Goal: Find contact information: Obtain details needed to contact an individual or organization

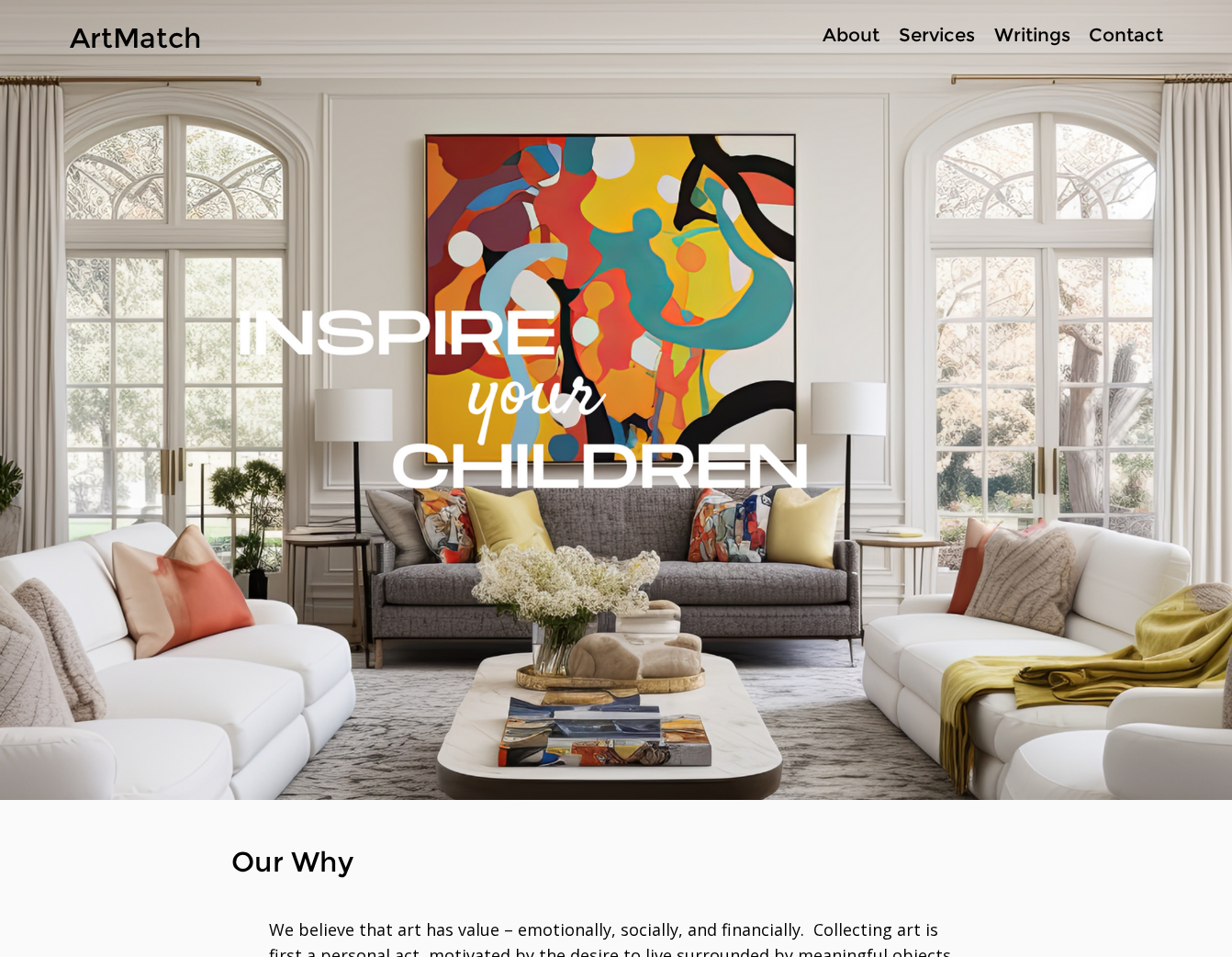
click at [932, 32] on p "Services" at bounding box center [937, 35] width 95 height 26
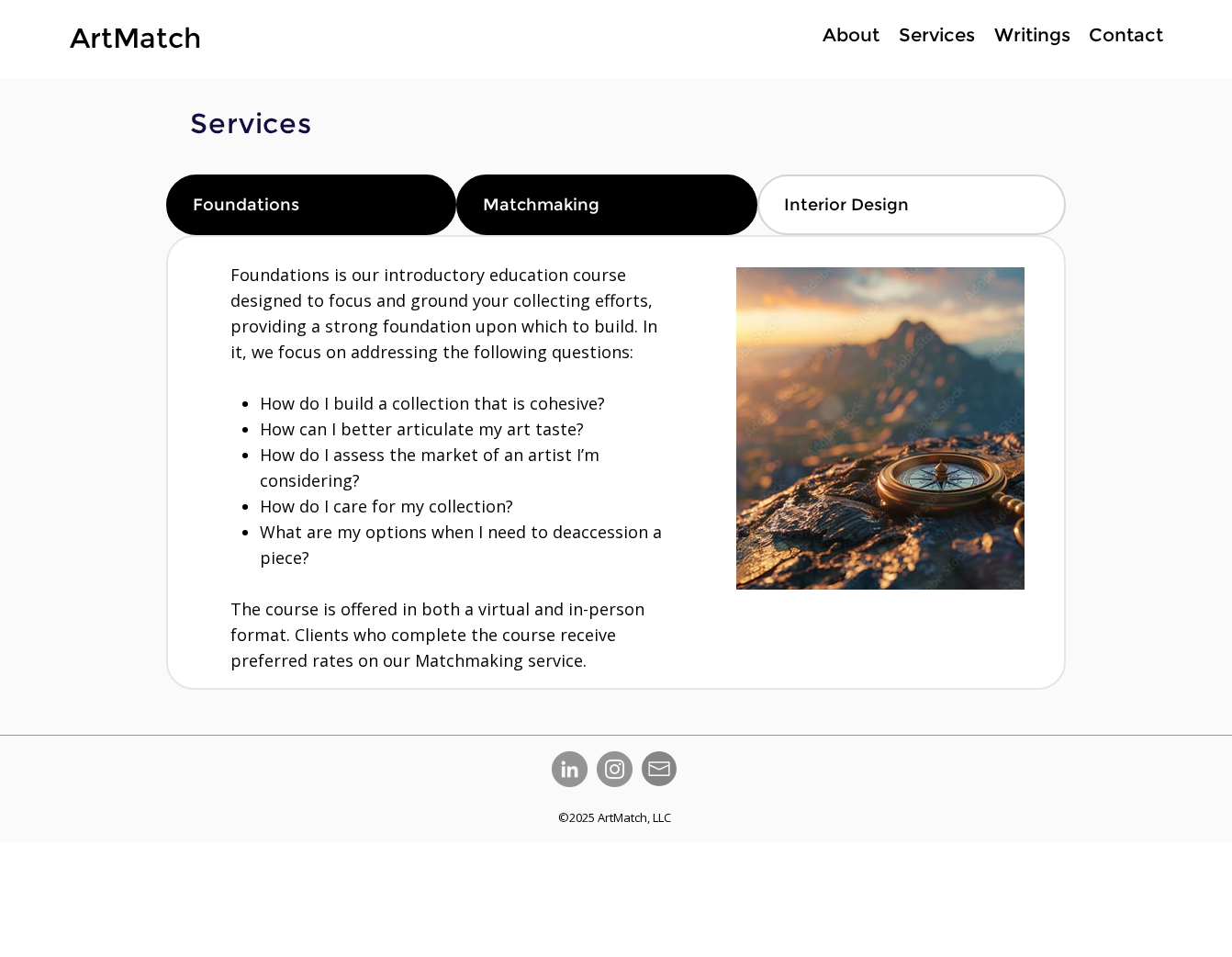
click at [591, 222] on div "Matchmaking" at bounding box center [607, 205] width 301 height 60
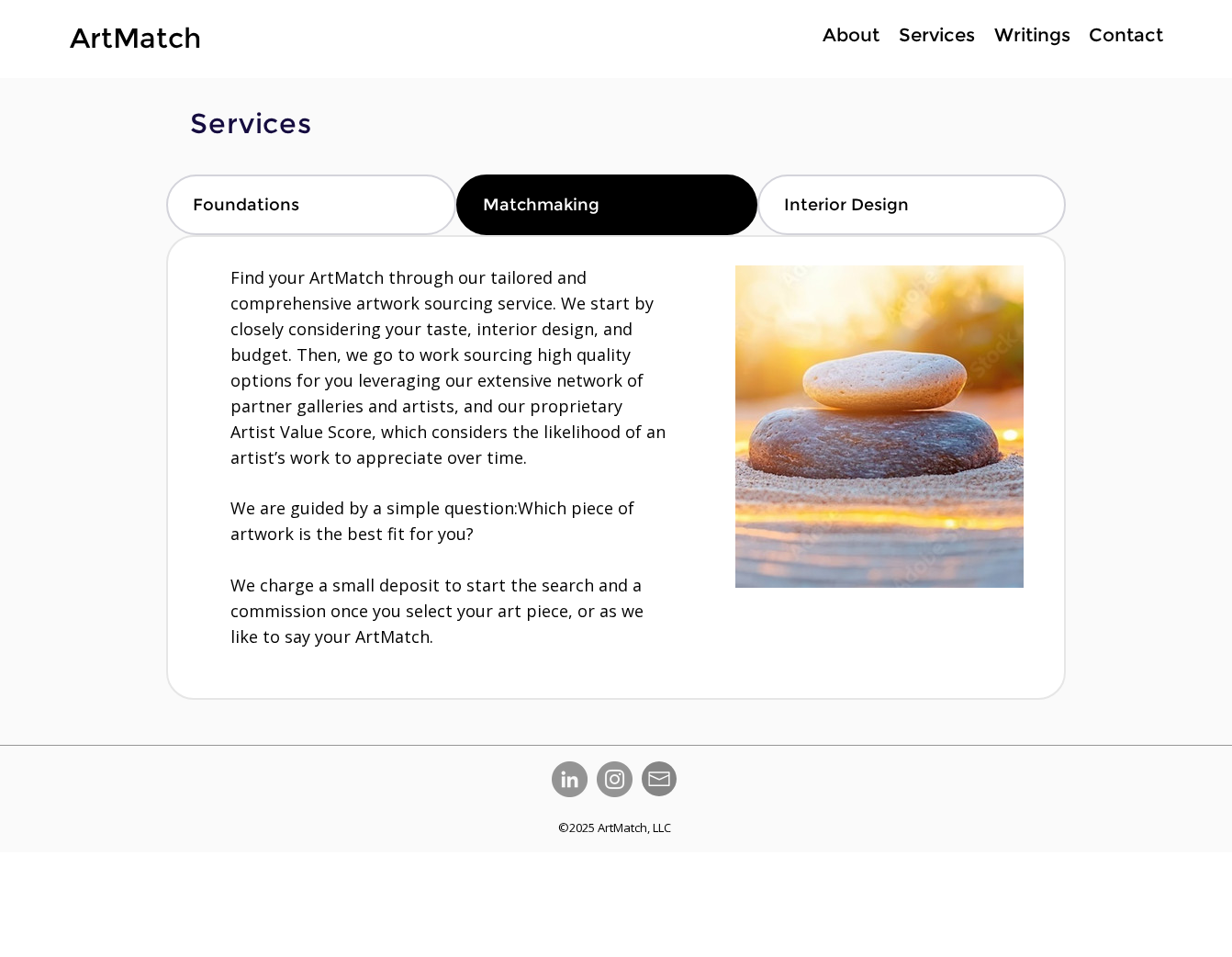
click at [1040, 31] on p "Writings" at bounding box center [1033, 35] width 95 height 26
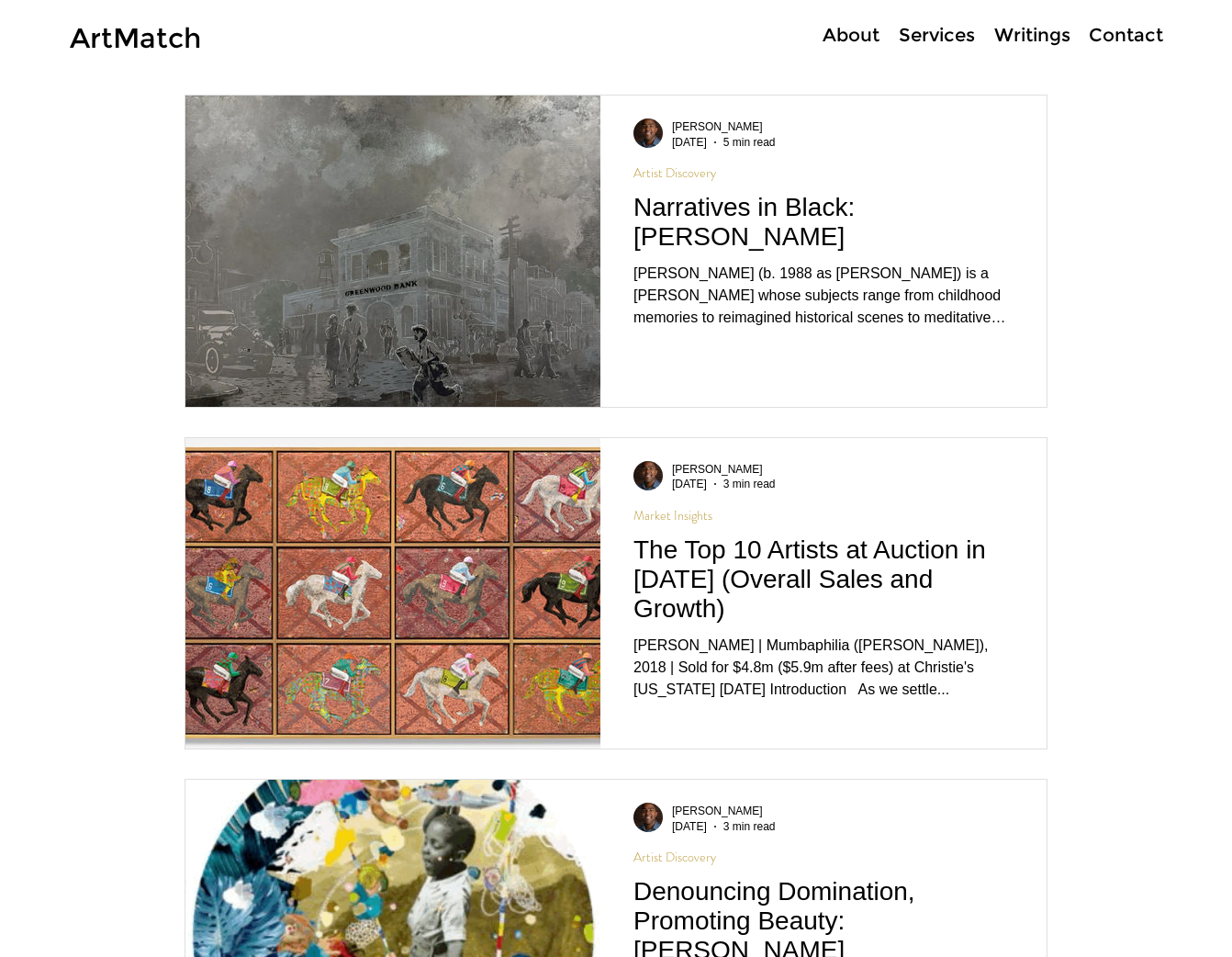
click at [1113, 37] on p "Contact" at bounding box center [1126, 35] width 93 height 26
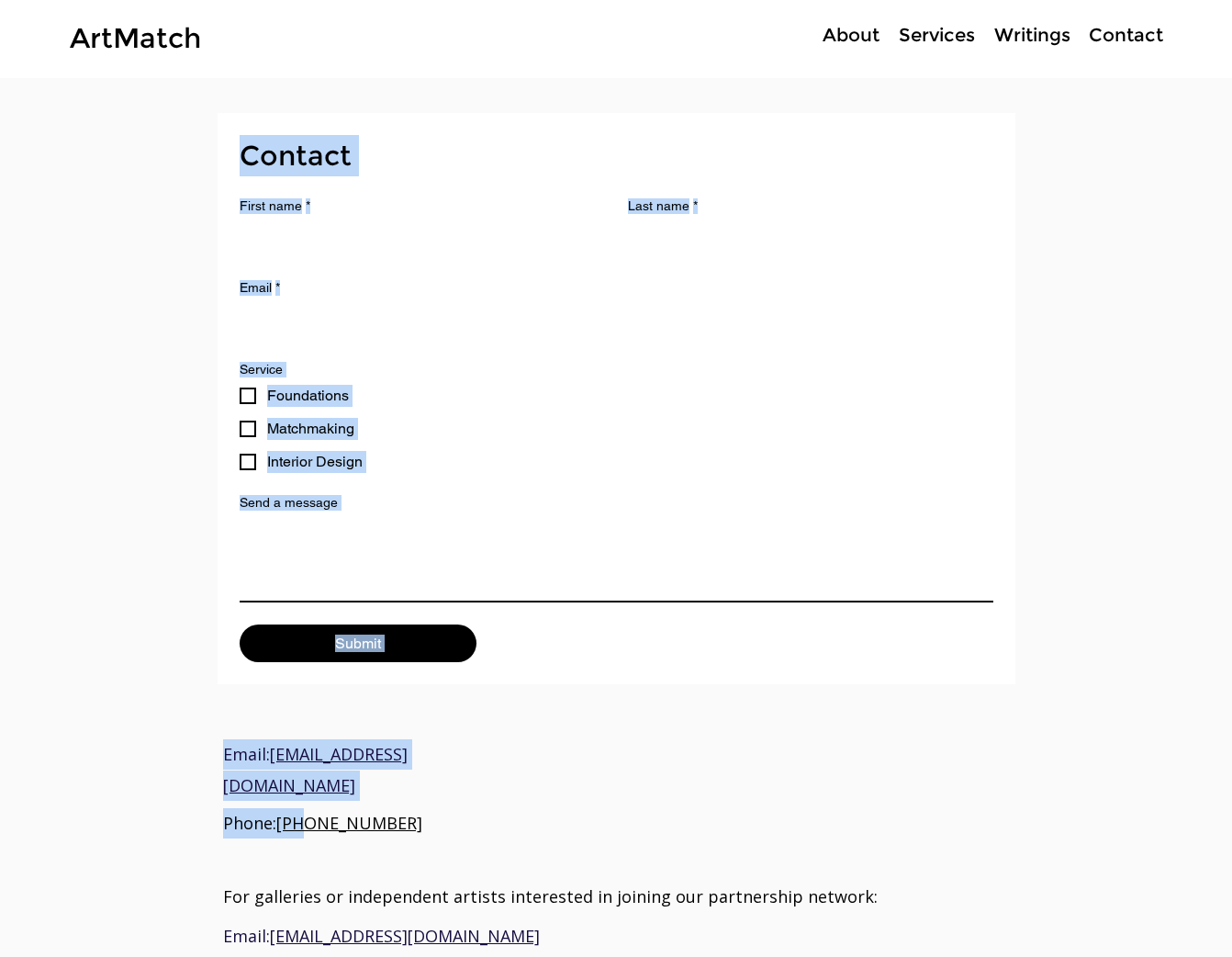
drag, startPoint x: 481, startPoint y: 789, endPoint x: 304, endPoint y: 804, distance: 177.6
click at [304, 804] on div "Contact First name * Last name * Email * Service Foundations Matchmaking Interi…" at bounding box center [616, 639] width 1232 height 1123
click at [353, 812] on link "[PHONE_NUMBER]" at bounding box center [349, 823] width 146 height 22
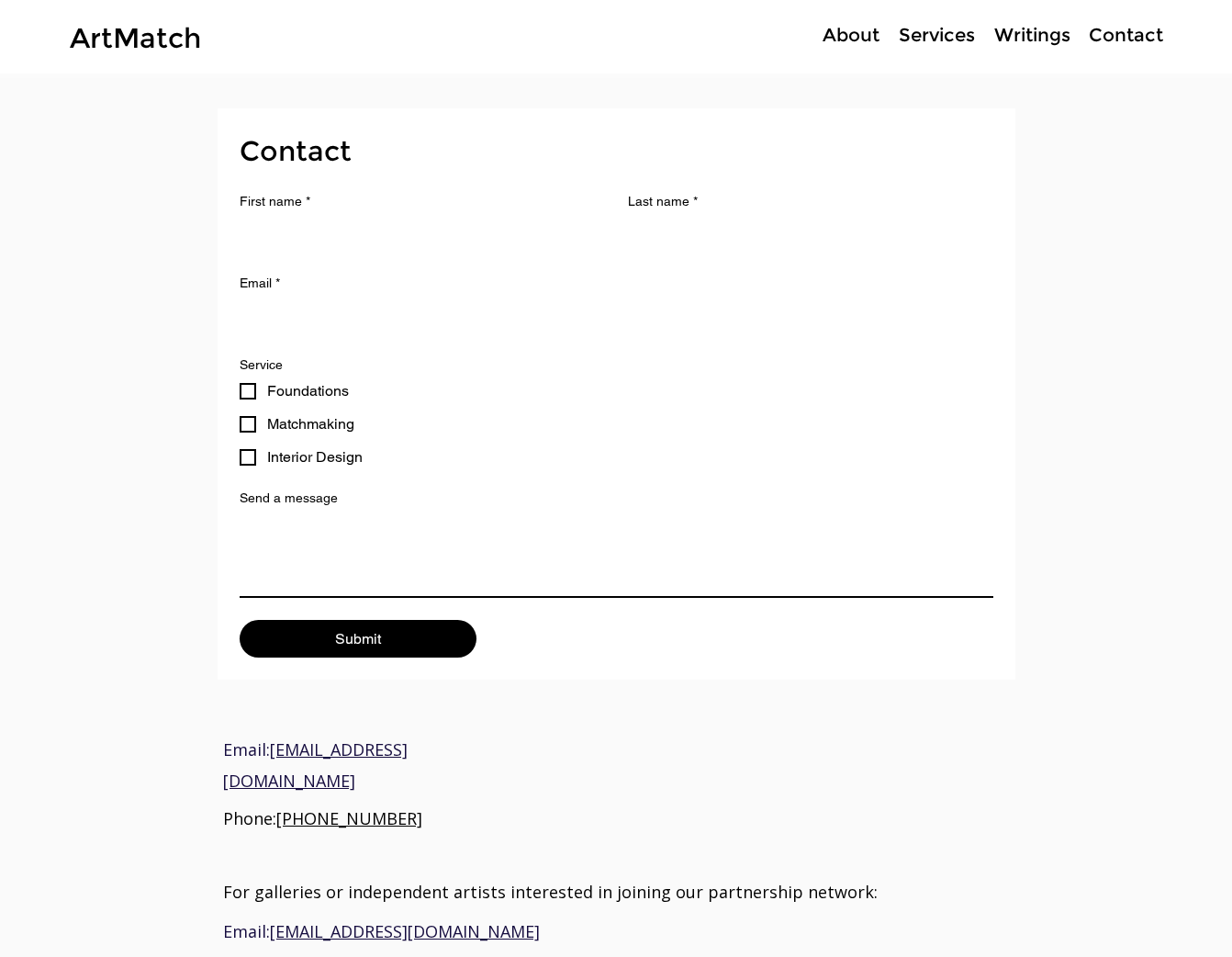
click at [487, 794] on div "main content" at bounding box center [616, 635] width 1232 height 1123
drag, startPoint x: 420, startPoint y: 793, endPoint x: 292, endPoint y: 799, distance: 128.1
click at [292, 804] on p "Phone: [PHONE_NUMBER]" at bounding box center [340, 819] width 236 height 30
copy link "[PHONE_NUMBER]"
